Goal: Task Accomplishment & Management: Use online tool/utility

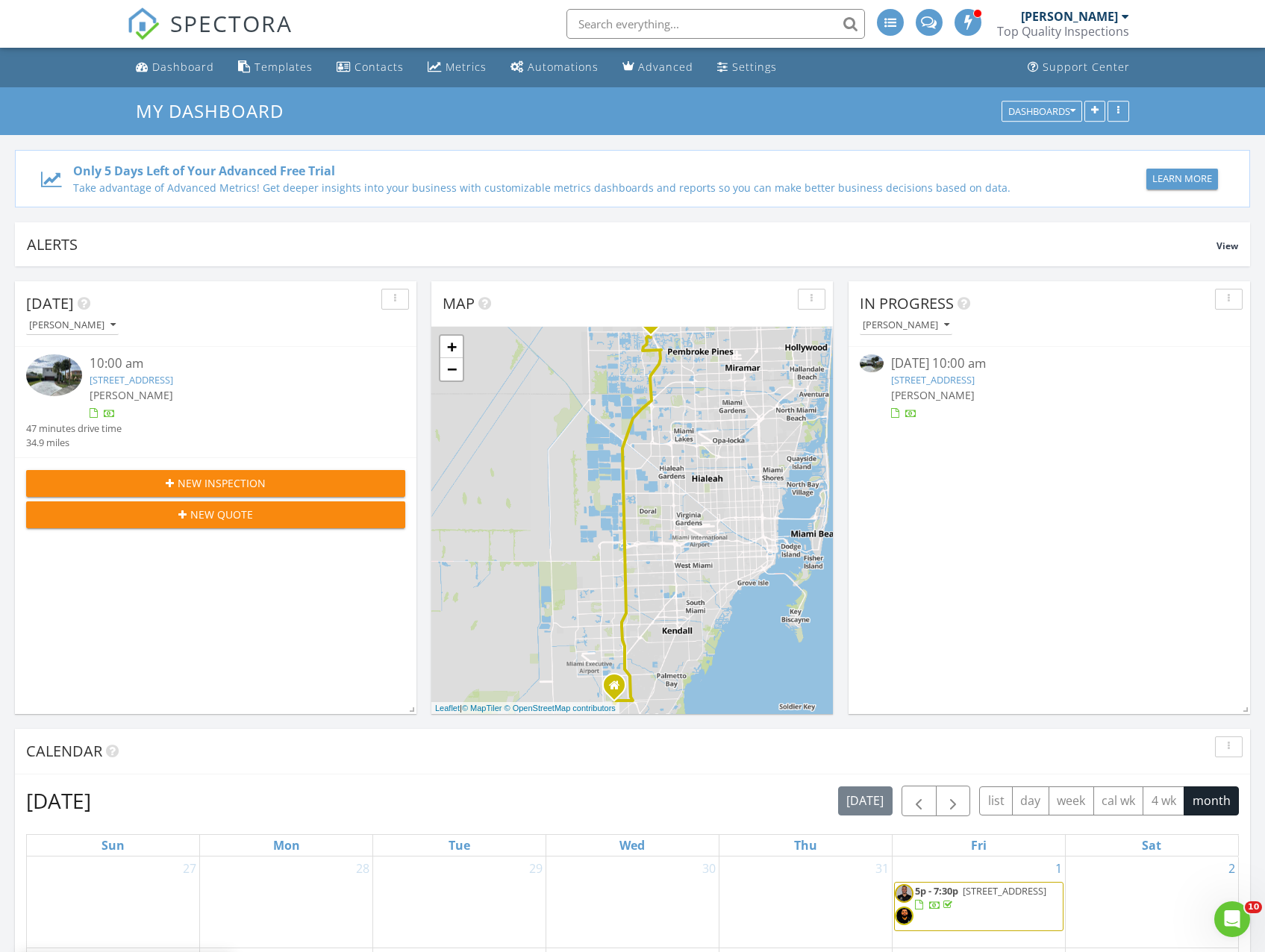
click at [171, 379] on link "15376 14th Manor, Pembroke Pines, FL 33028" at bounding box center [131, 379] width 83 height 13
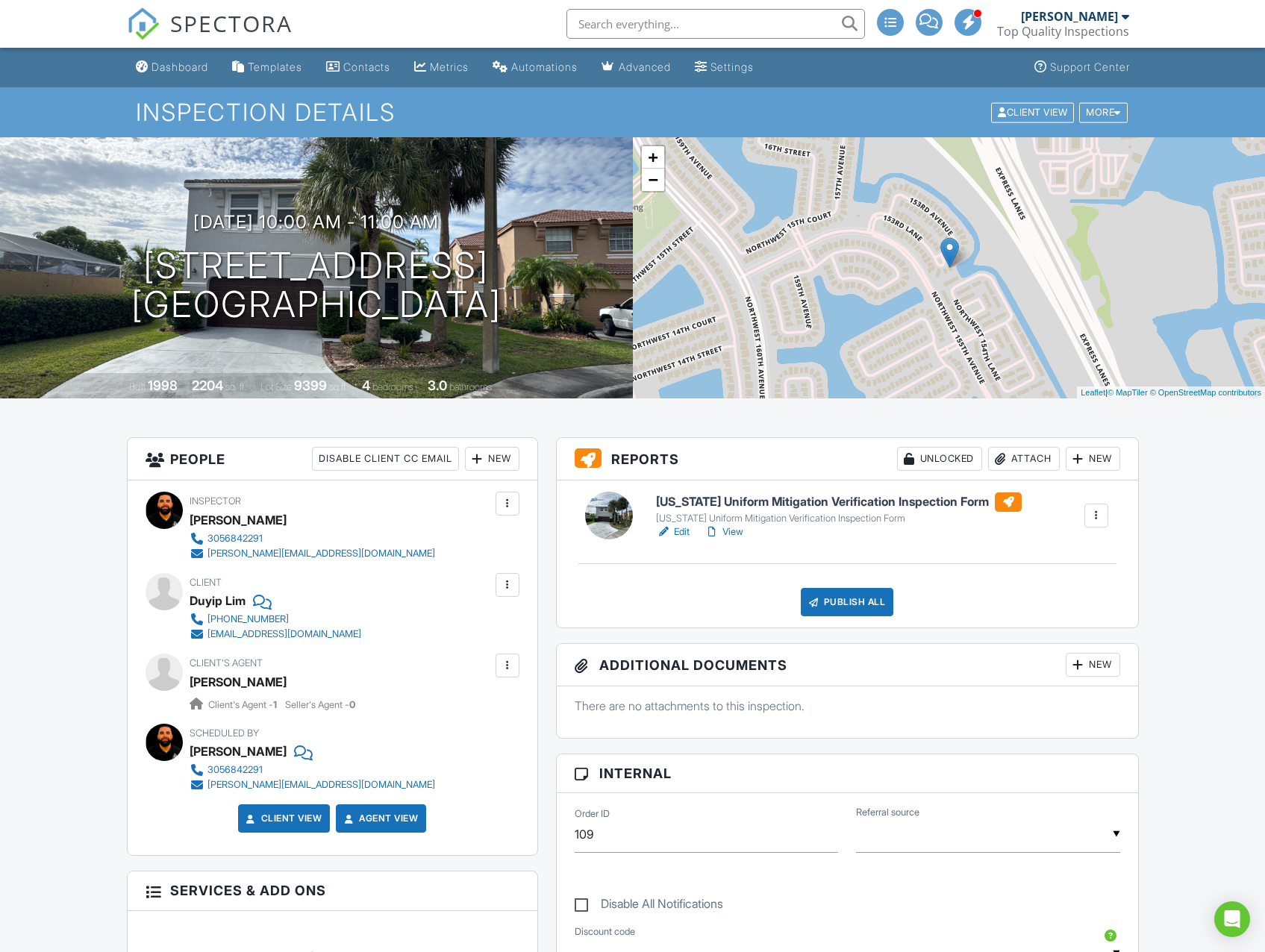
click at [811, 497] on h6 "[US_STATE] Uniform Mitigation Verification Inspection Form" at bounding box center [838, 502] width 365 height 19
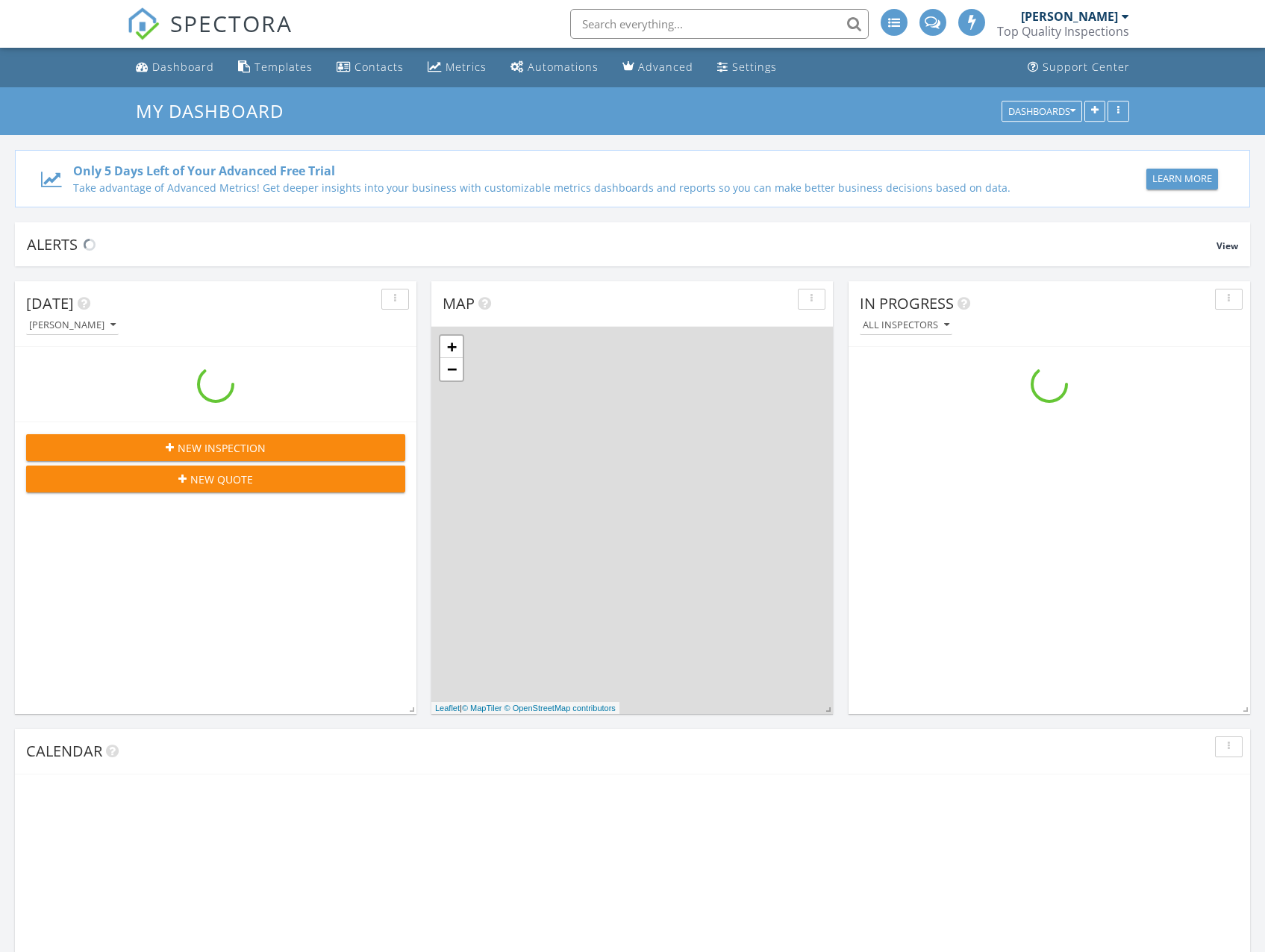
scroll to position [1381, 1288]
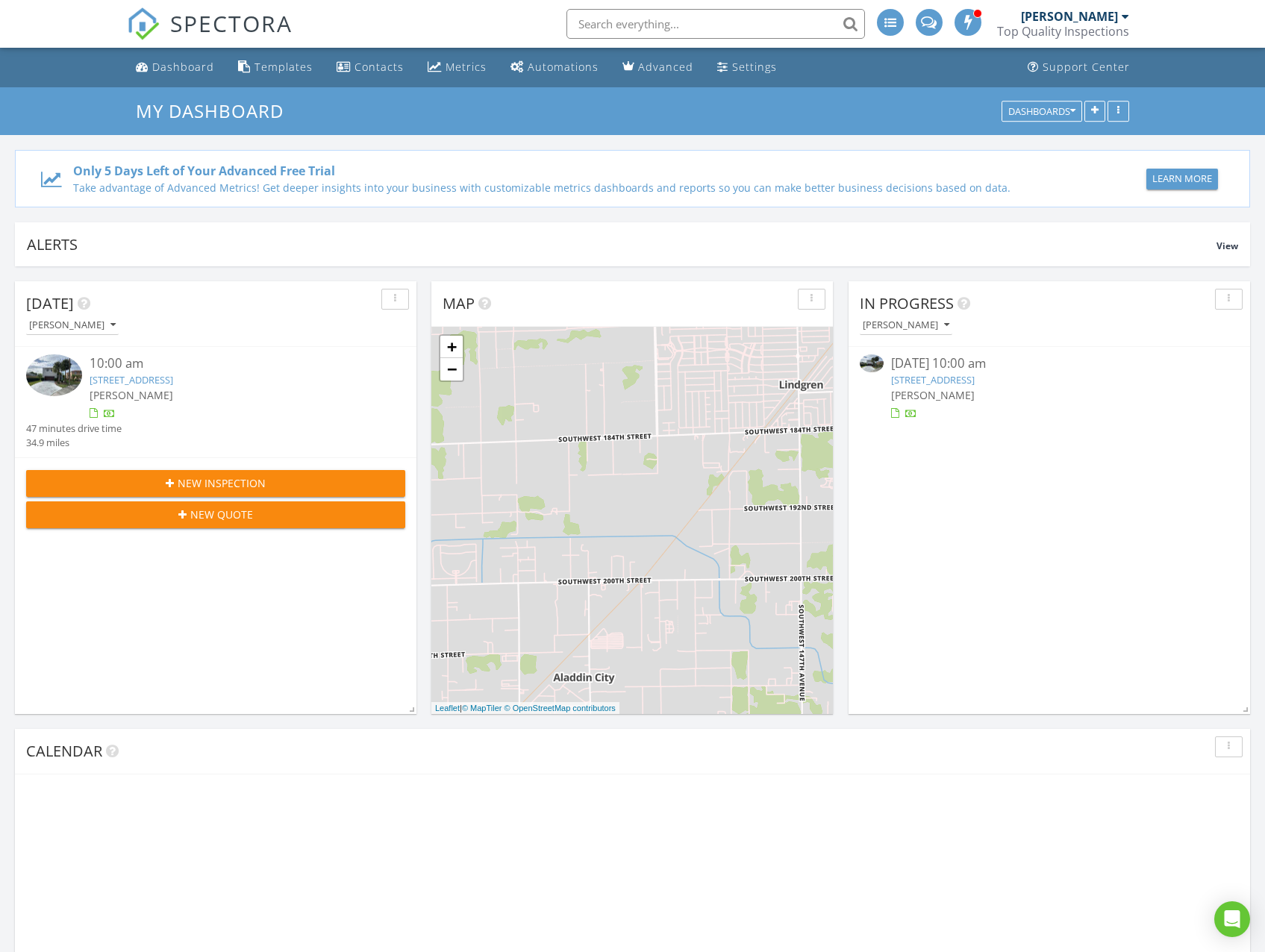
click at [173, 384] on link "[STREET_ADDRESS]" at bounding box center [131, 379] width 83 height 13
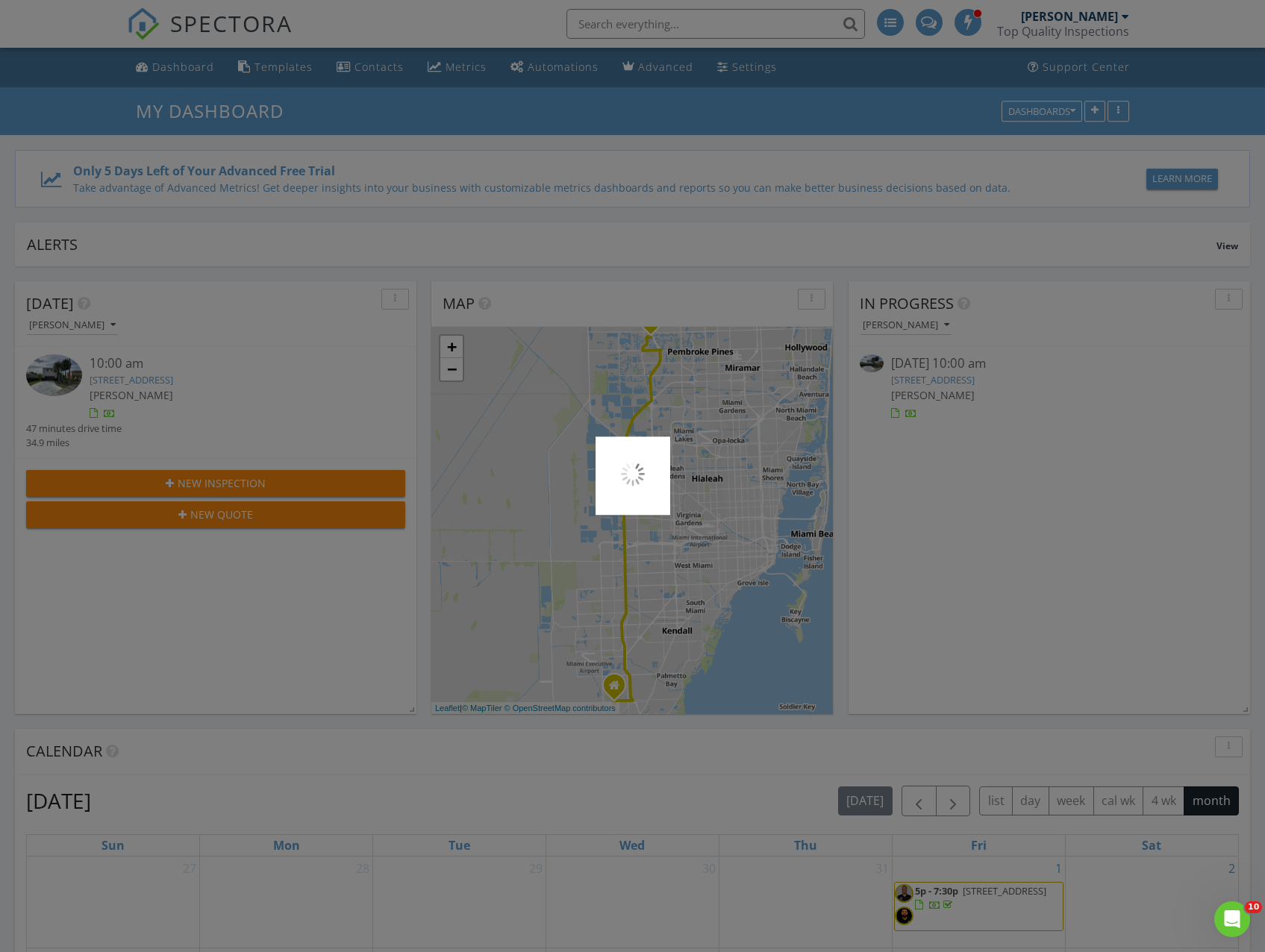
scroll to position [0, 0]
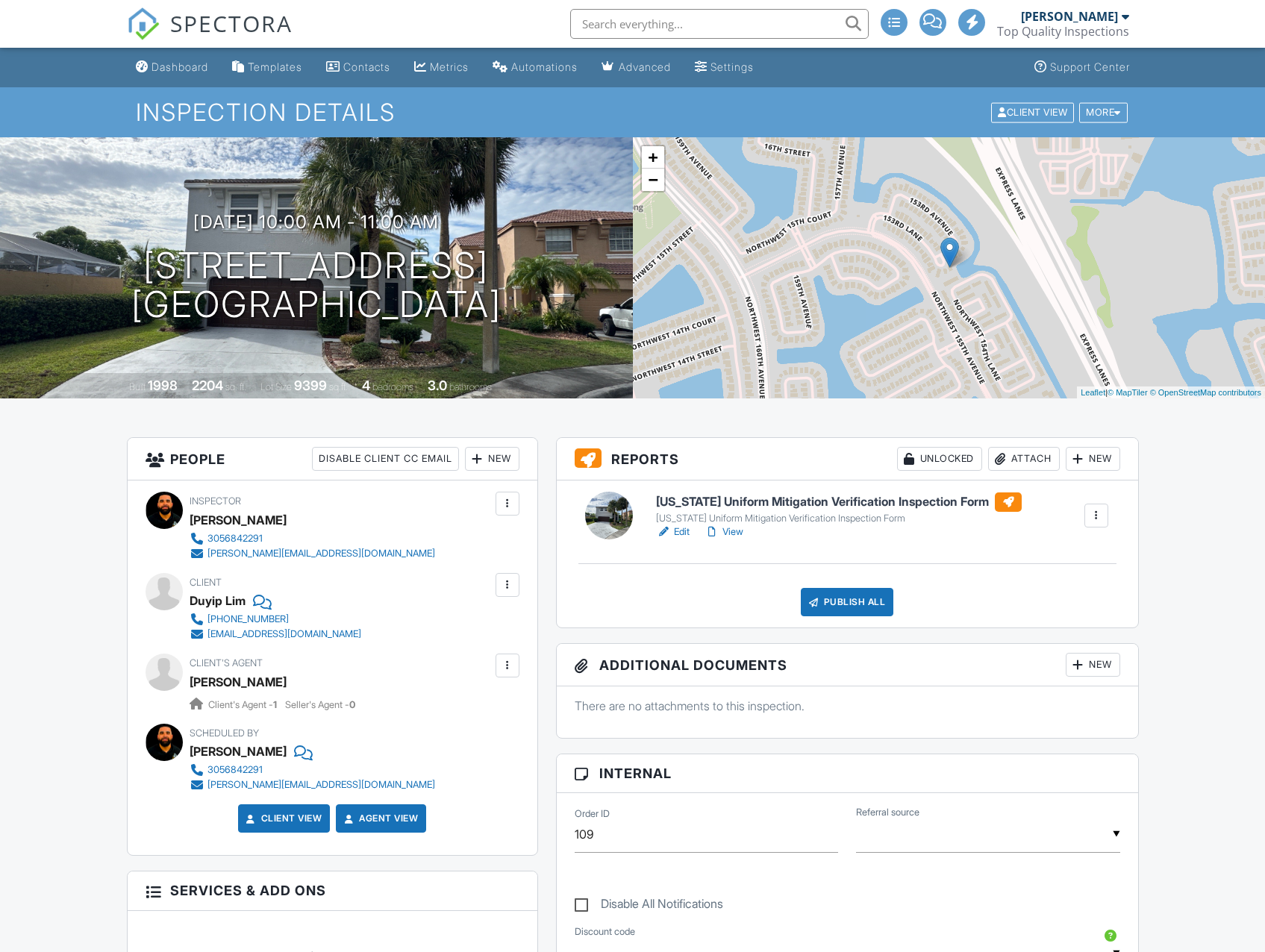
click at [726, 530] on link "View" at bounding box center [724, 533] width 39 height 15
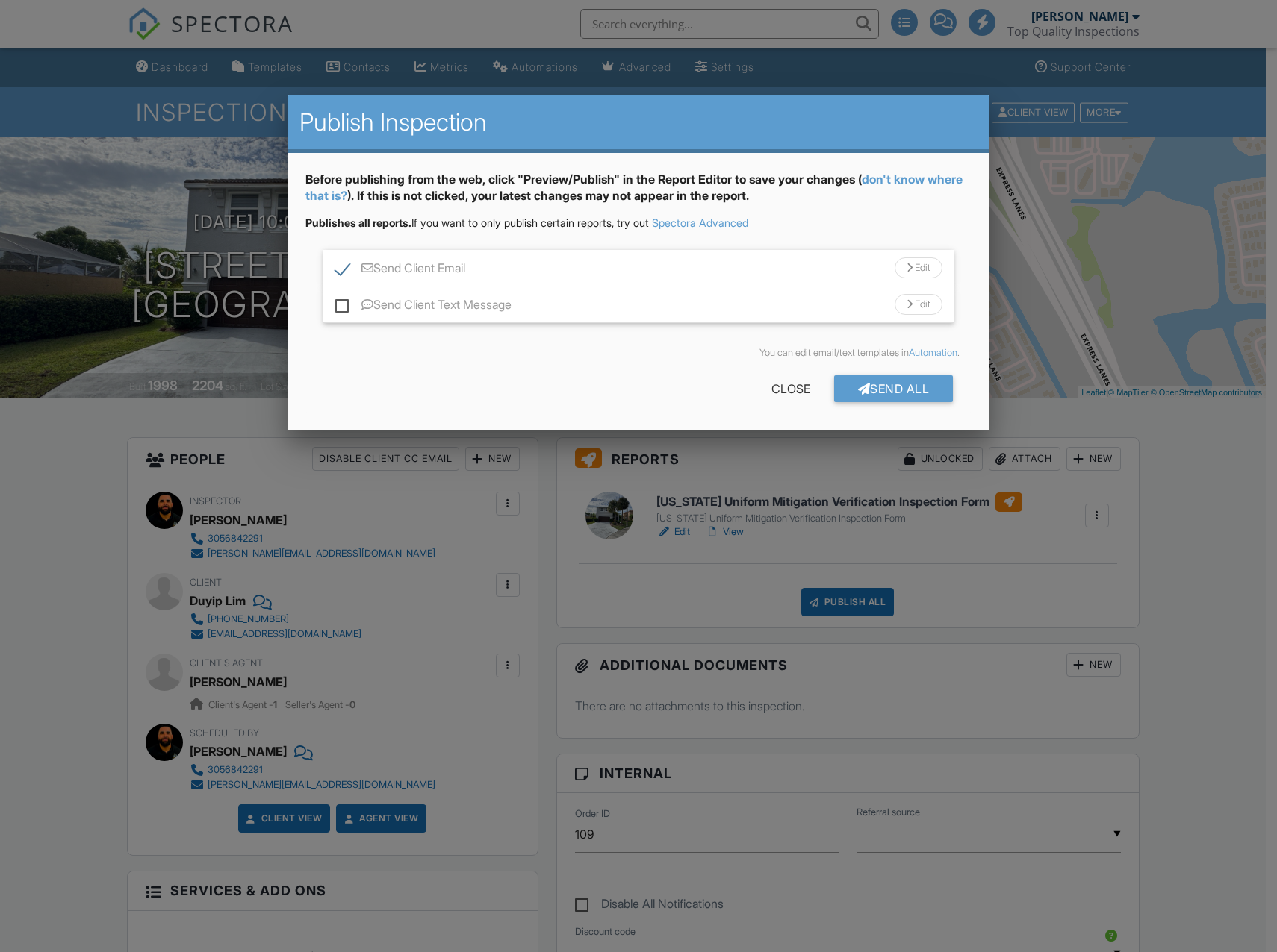
drag, startPoint x: 905, startPoint y: 267, endPoint x: 852, endPoint y: 282, distance: 55.1
click at [907, 267] on div at bounding box center [909, 269] width 6 height 10
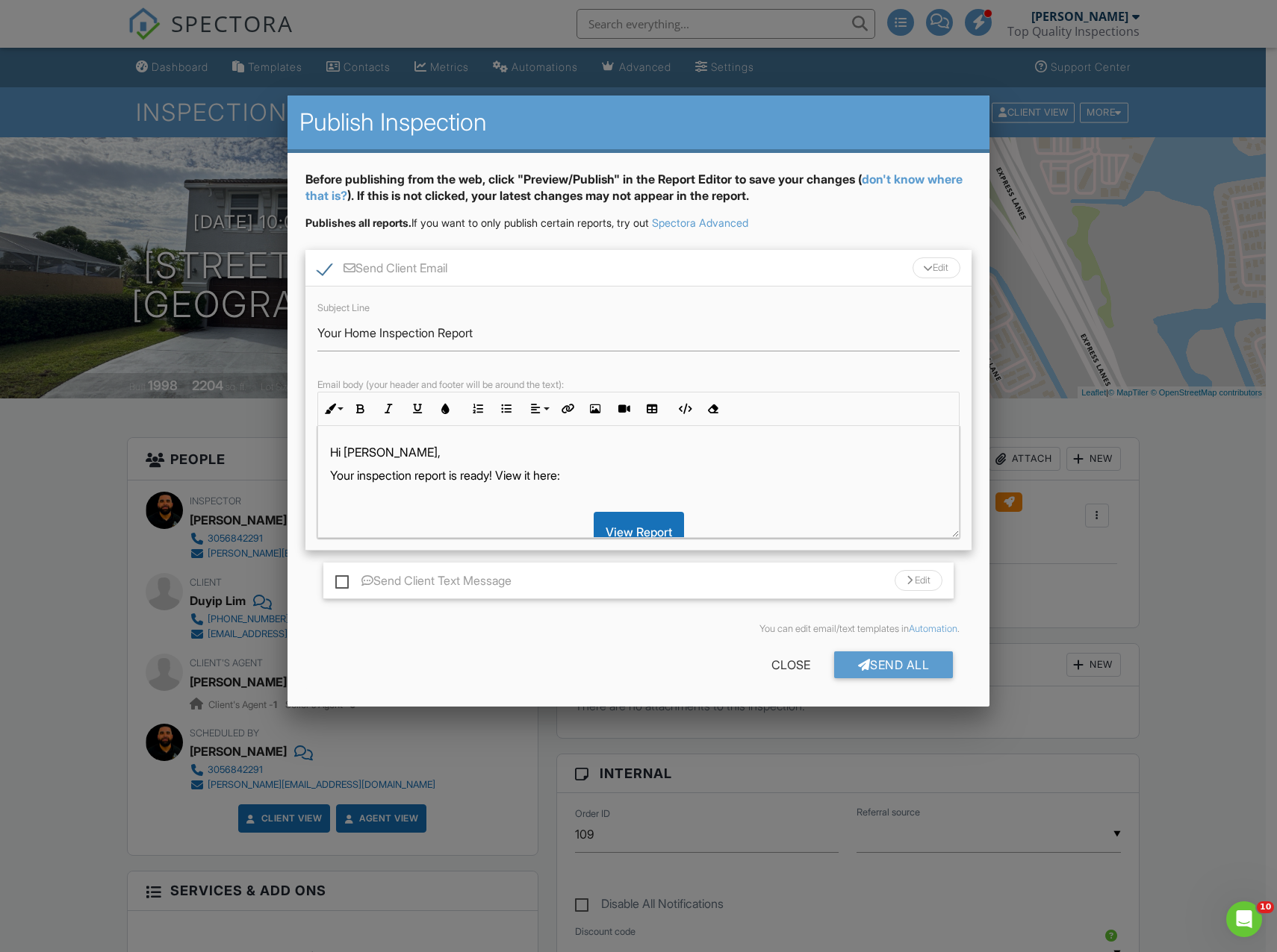
click at [386, 452] on p "Hi [PERSON_NAME]," at bounding box center [638, 453] width 618 height 17
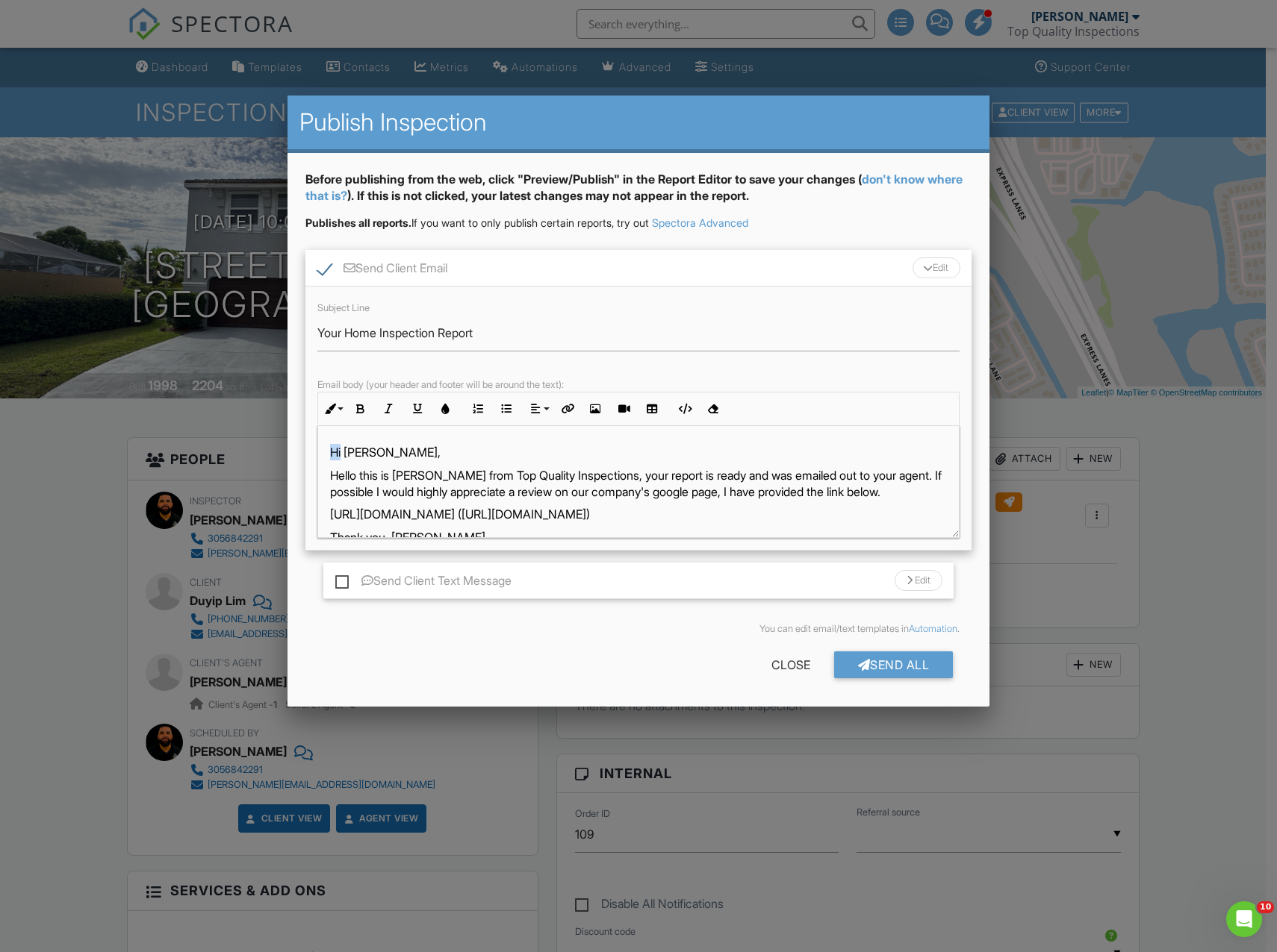
drag, startPoint x: 343, startPoint y: 449, endPoint x: 281, endPoint y: 441, distance: 62.5
click at [281, 441] on body "SPECTORA Wylly Lauzan Top Quality Inspections Role: Inspector Change Role Dashb…" at bounding box center [633, 966] width 1265 height 1933
drag, startPoint x: 363, startPoint y: 475, endPoint x: 199, endPoint y: 476, distance: 164.0
click at [199, 476] on body "SPECTORA Wylly Lauzan Top Quality Inspections Role: Inspector Change Role Dashb…" at bounding box center [633, 966] width 1265 height 1933
click at [330, 518] on p "https://g.page/r/Ce3Uk3pCY5V3EB0/review (https://g.page/r/Ce3Uk3pCY5V3EB0/revie…" at bounding box center [638, 514] width 618 height 17
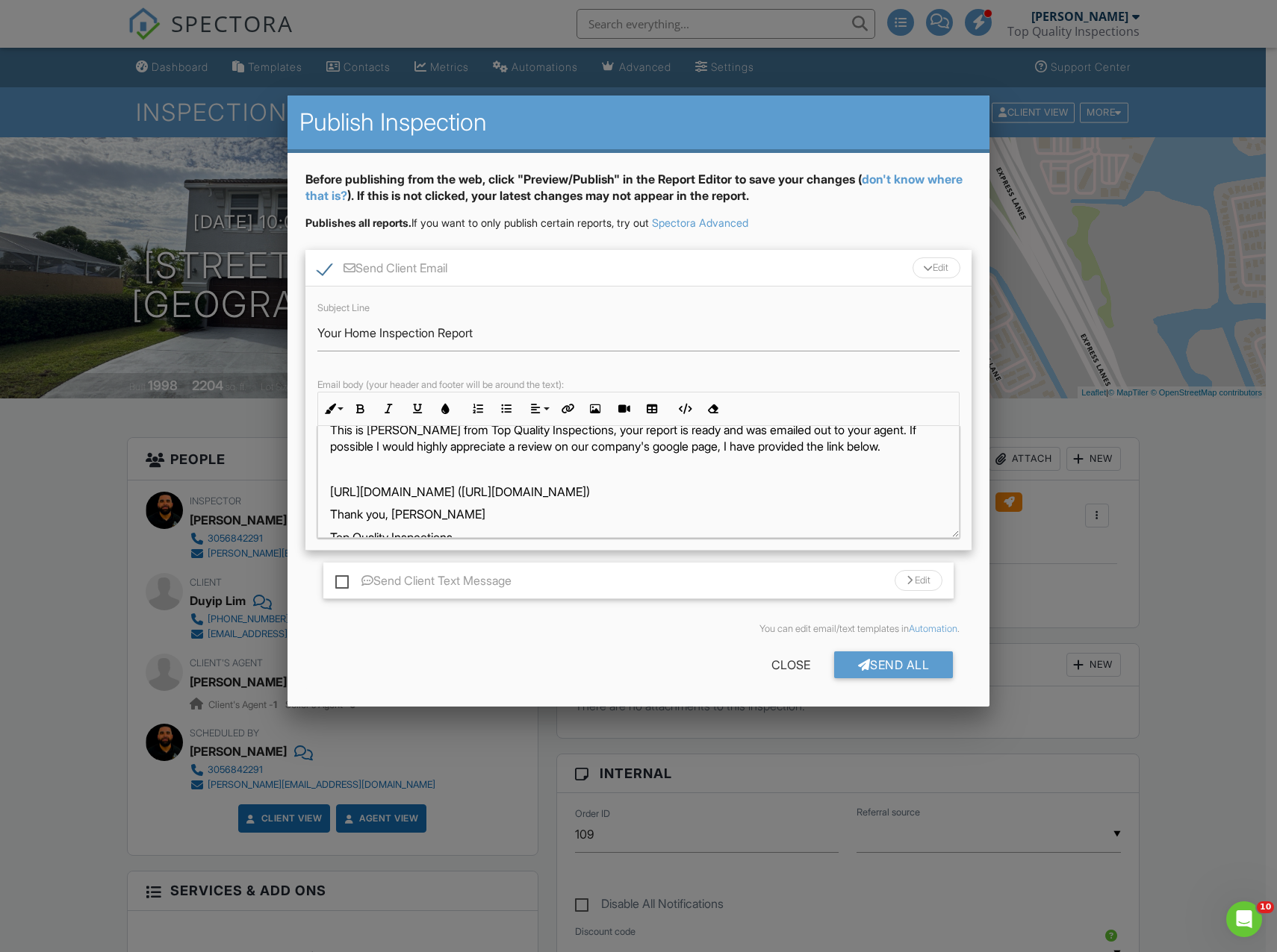
scroll to position [82, 0]
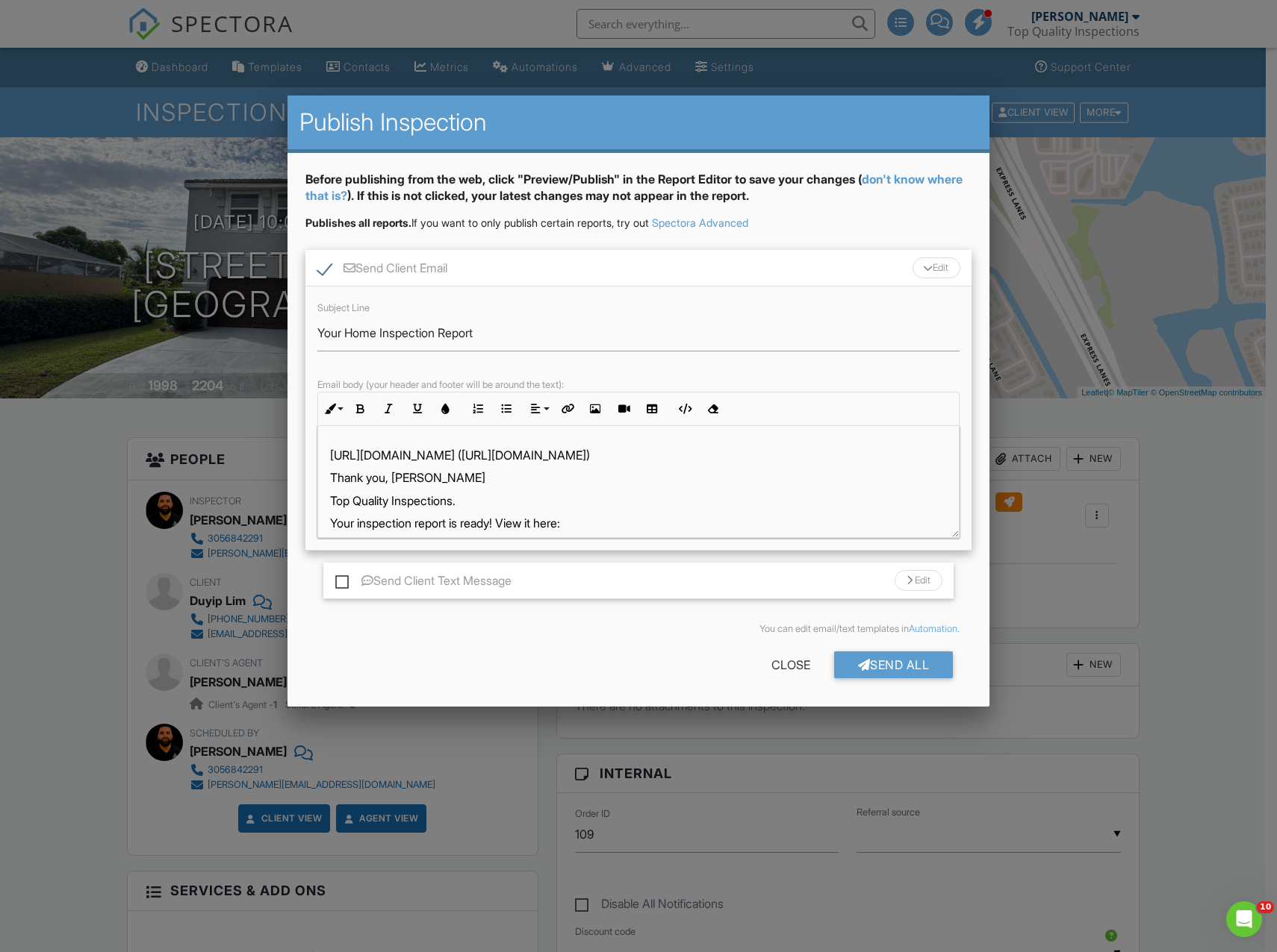
click at [328, 478] on div "Hi Duyip, This is Wylly from Top Quality Inspections, your report is ready and …" at bounding box center [638, 548] width 641 height 410
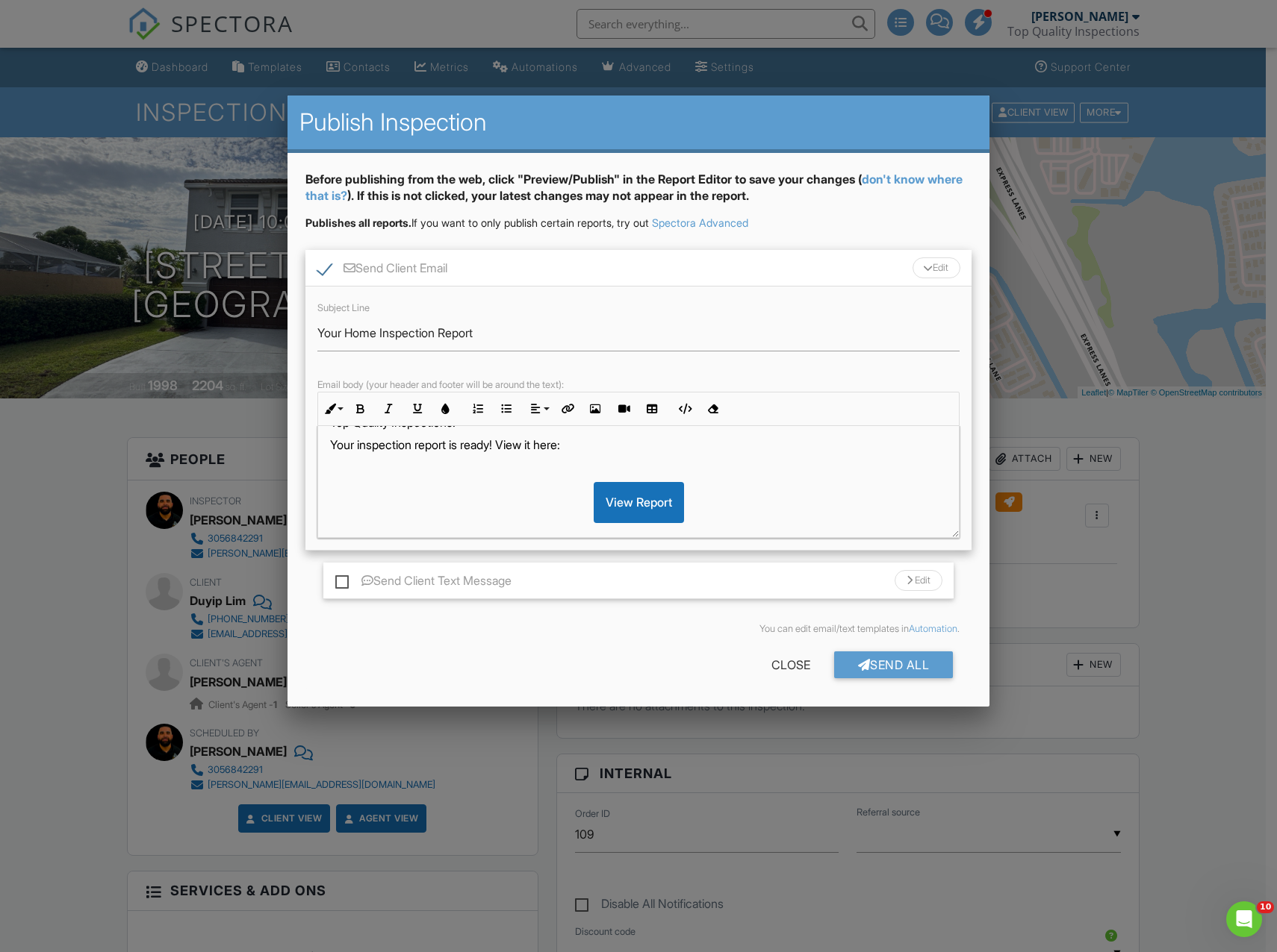
scroll to position [156, 0]
click at [330, 473] on p "Your inspection report is ready! View it here:" at bounding box center [638, 471] width 618 height 17
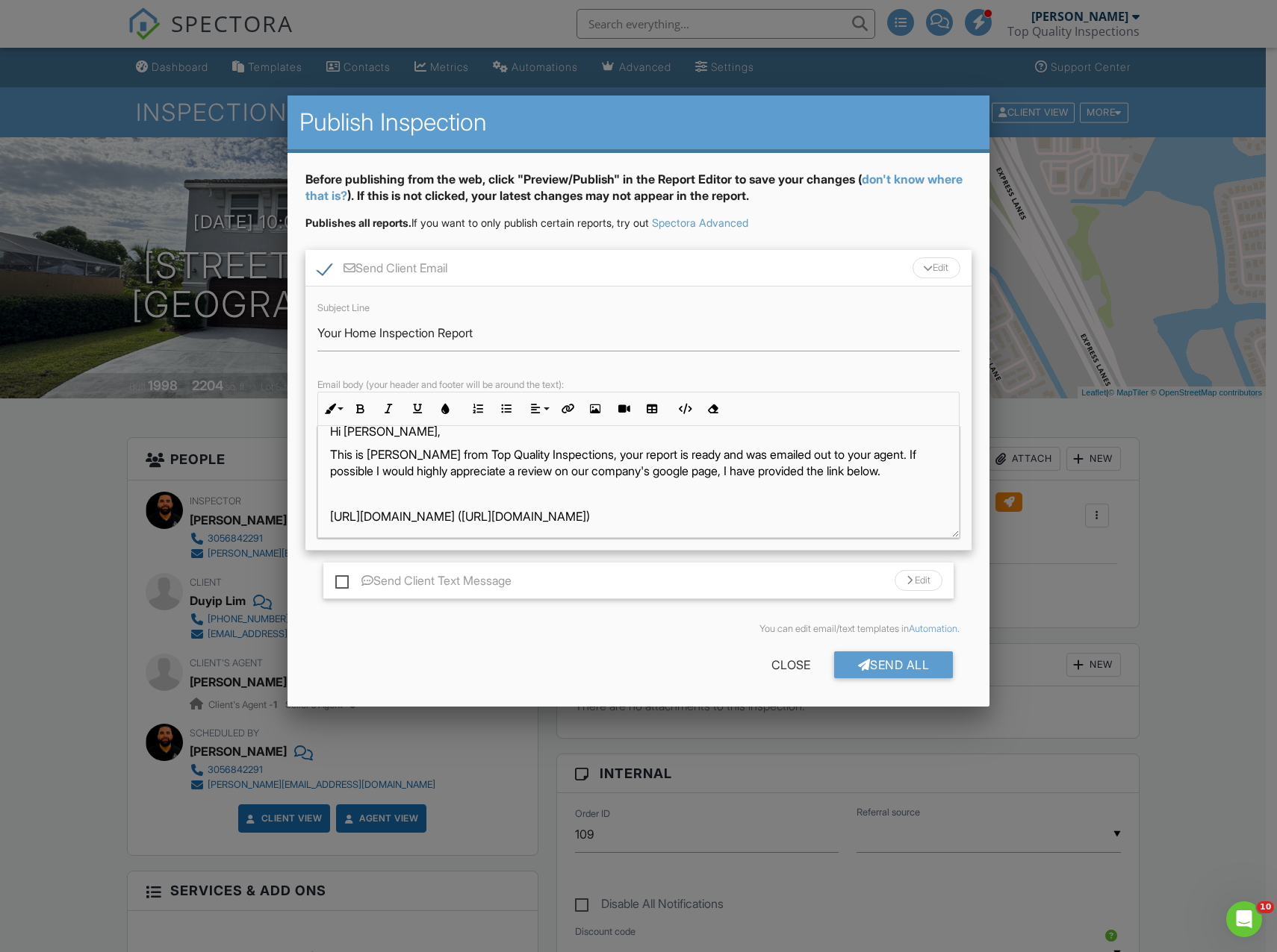
scroll to position [7, 0]
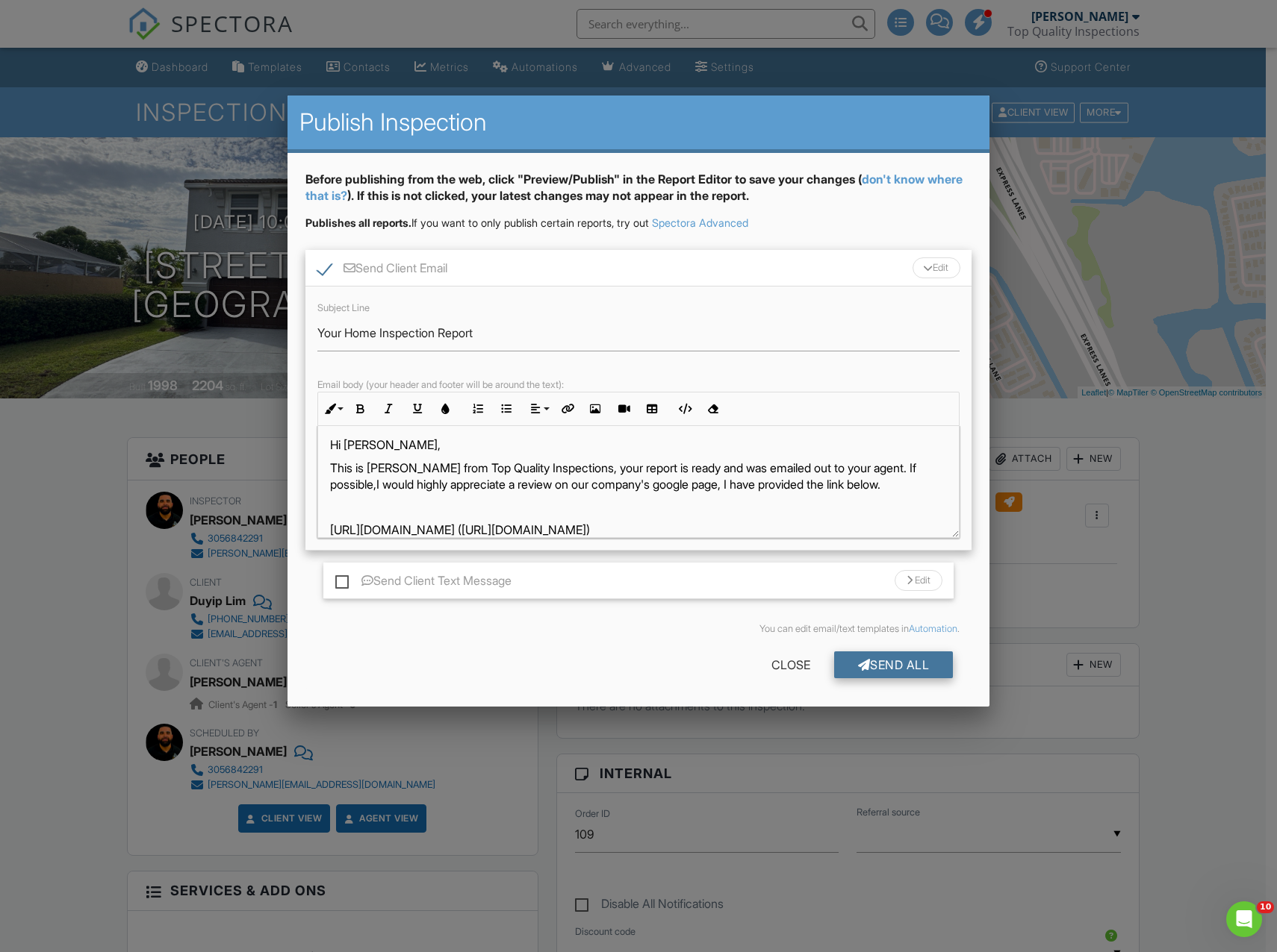
click at [894, 664] on div "Send All" at bounding box center [894, 665] width 120 height 27
